Goal: Transaction & Acquisition: Purchase product/service

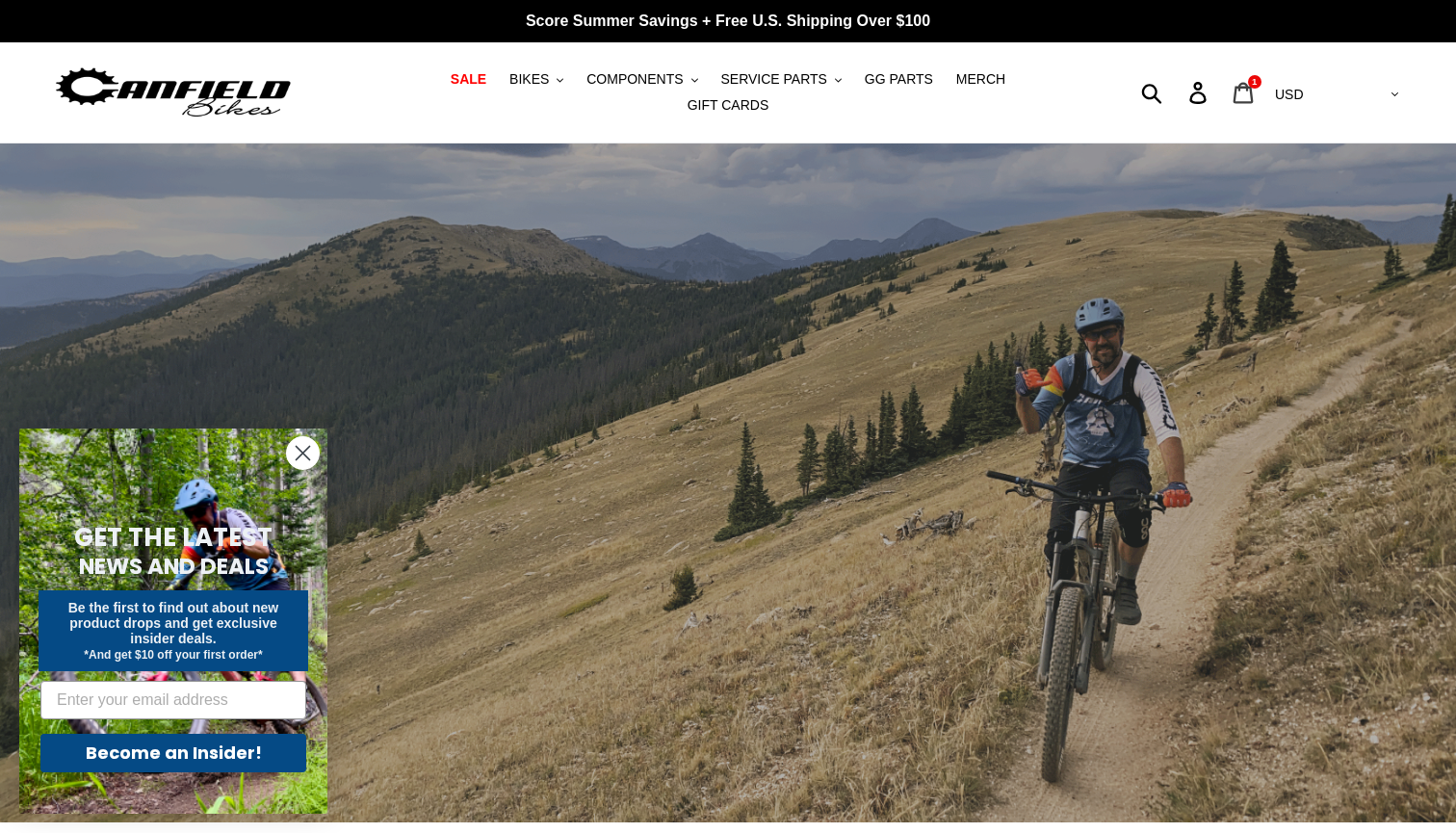
click at [1254, 82] on icon at bounding box center [1243, 92] width 21 height 21
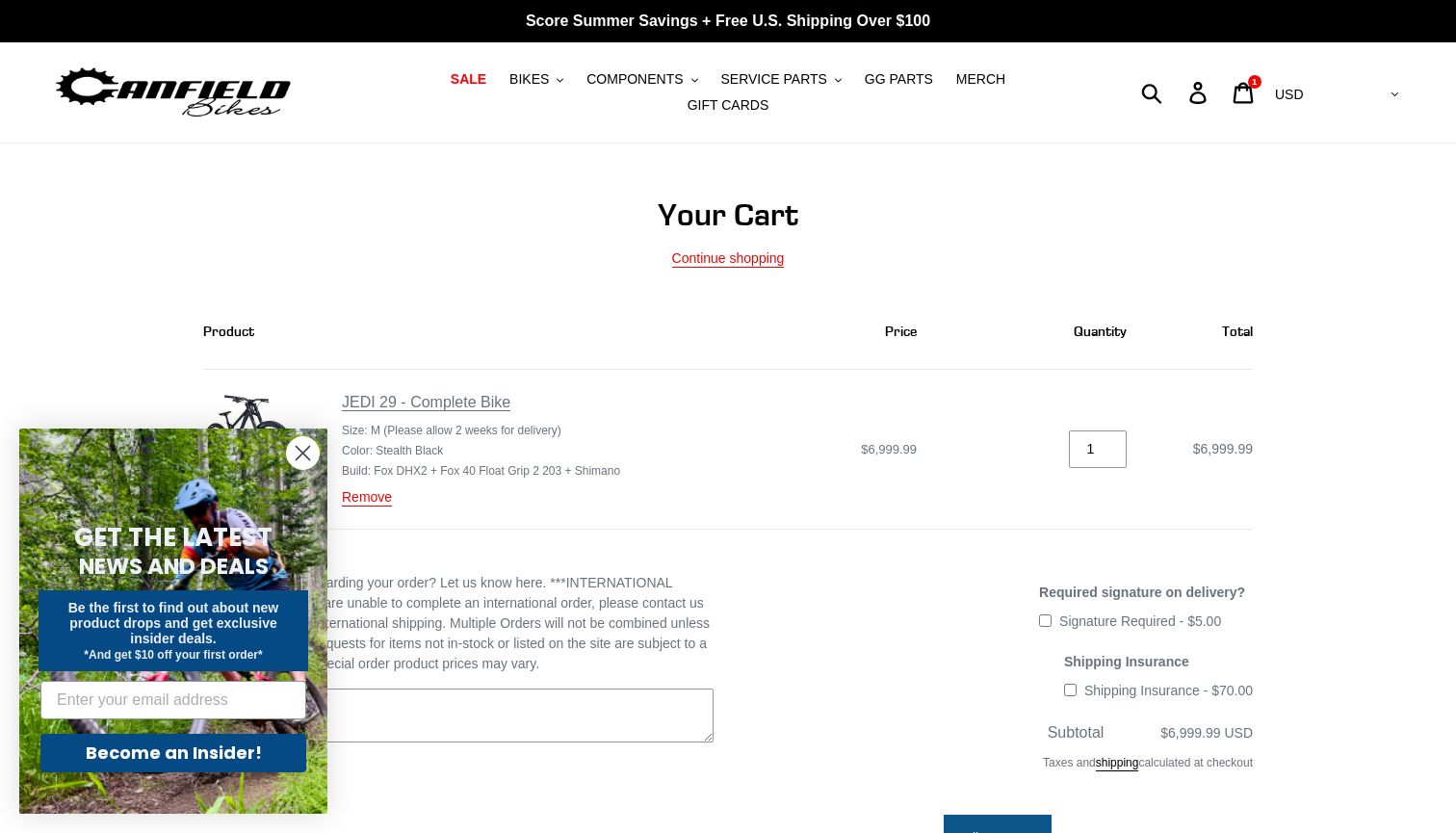
click at [437, 393] on link "JEDI 29 - Complete Bike" at bounding box center [426, 402] width 169 height 18
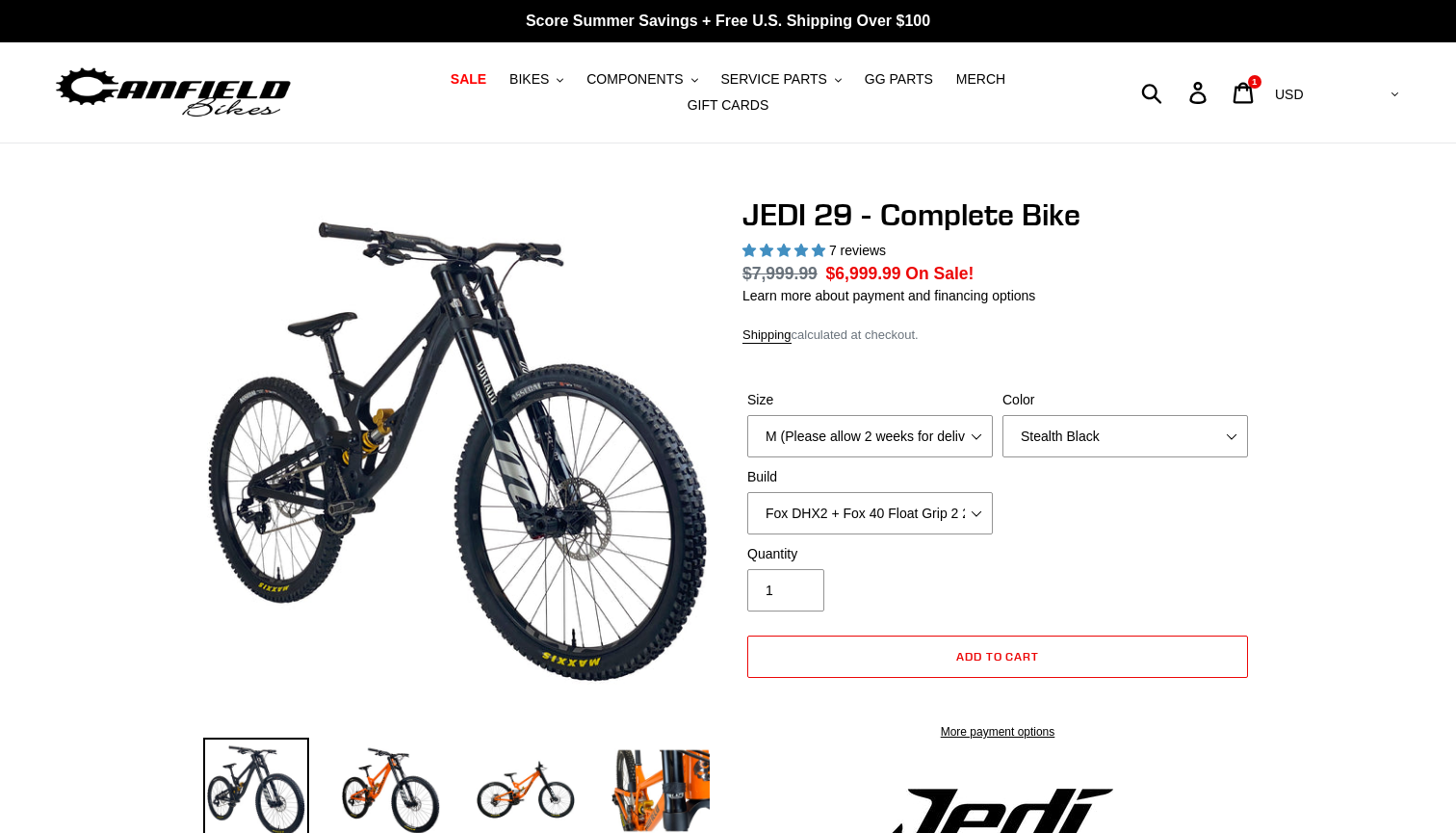
select select "highest-rating"
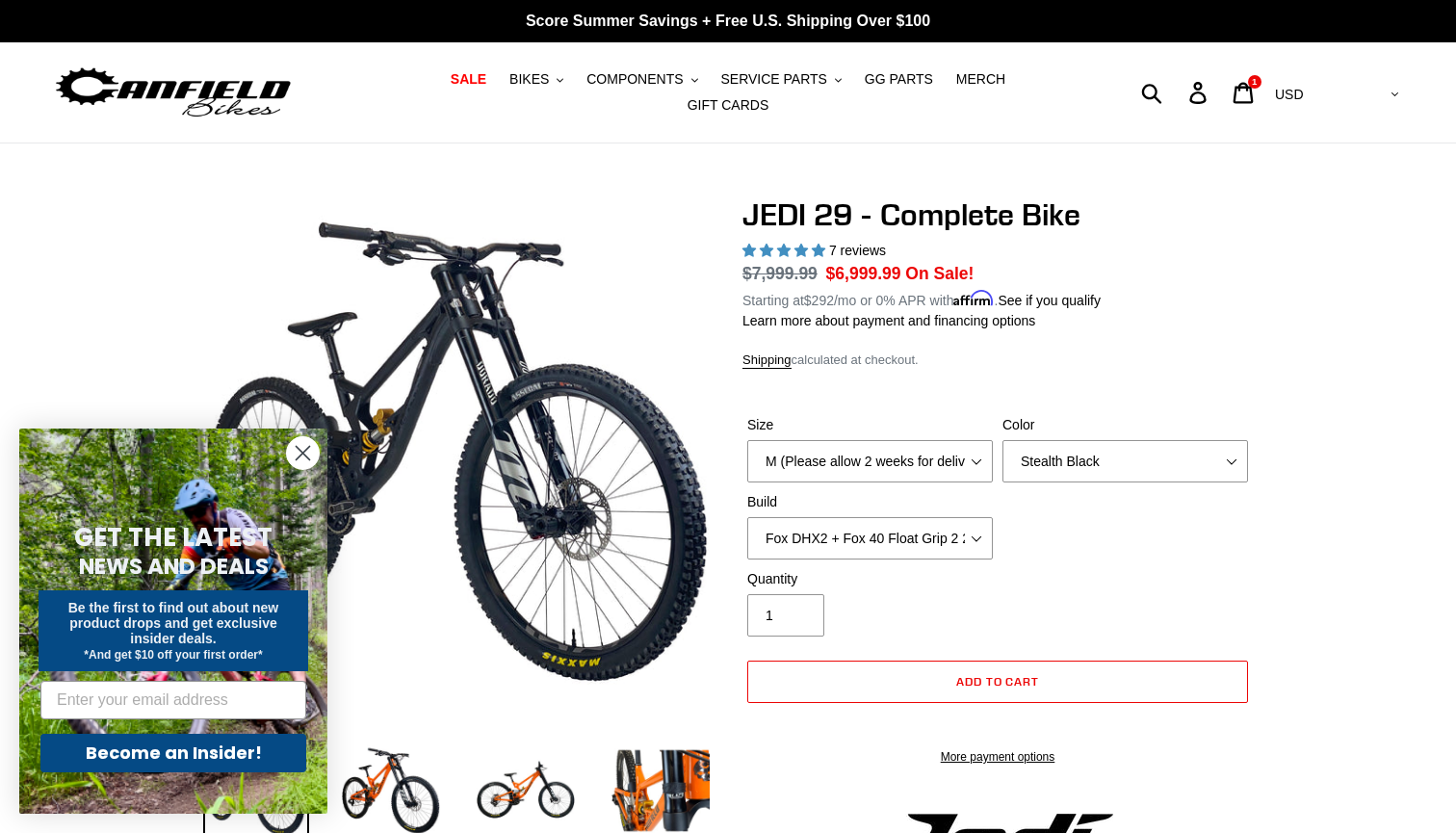
click at [306, 451] on icon "Close dialog" at bounding box center [304, 453] width 14 height 14
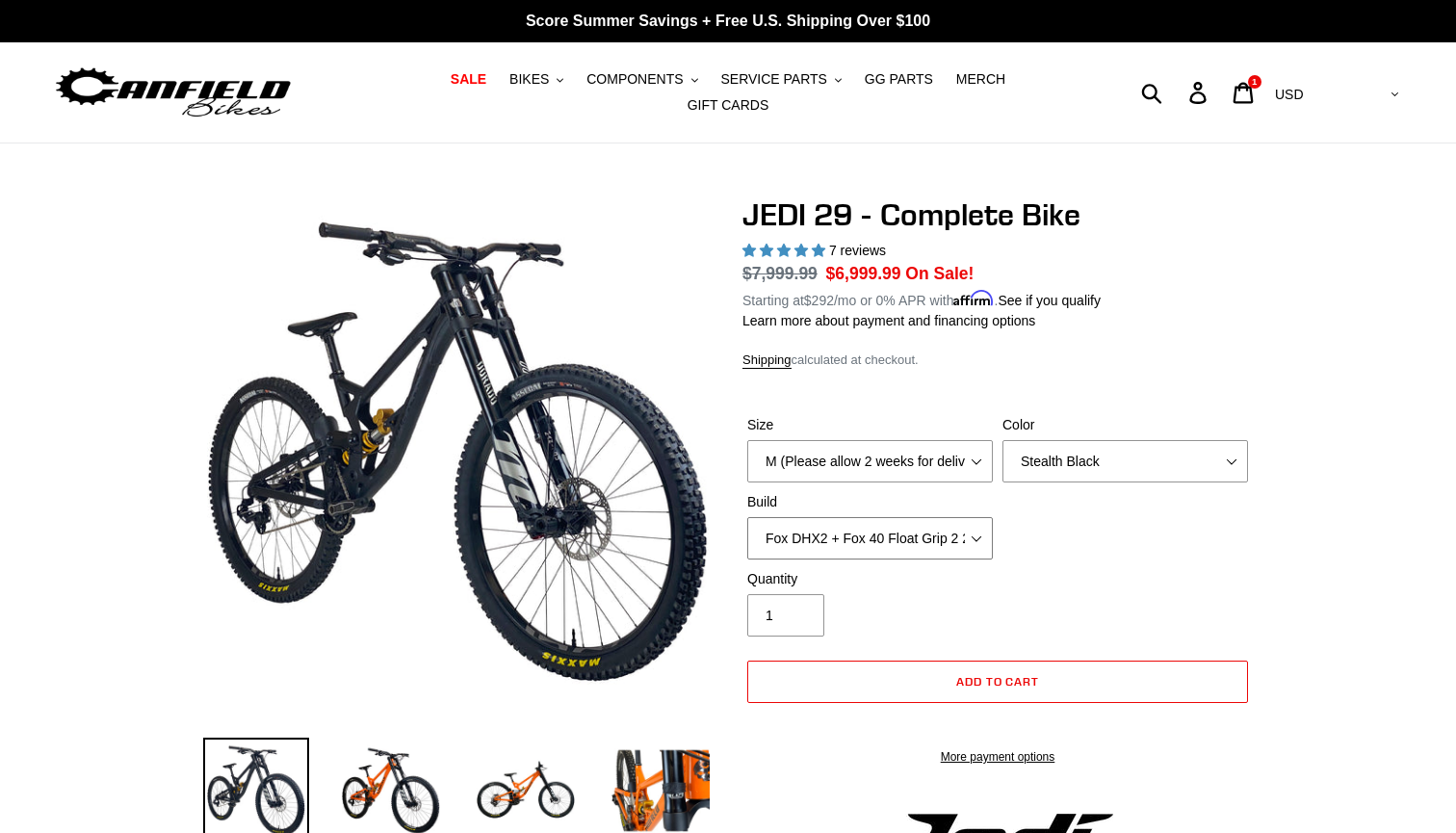
select select "EXT [PERSON_NAME] V3 + EXT Vaia 200 + Shimano"
click at [848, 526] on select "RockShox Vivid + Boxxer ULT RC2 C3 200 + SRAM XO RockShox Vivid + Boxxer ULT RC…" at bounding box center [869, 538] width 245 height 42
